Goal: Navigation & Orientation: Find specific page/section

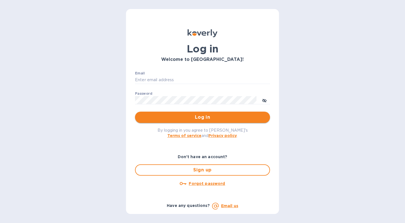
type input "[EMAIL_ADDRESS][DOMAIN_NAME]"
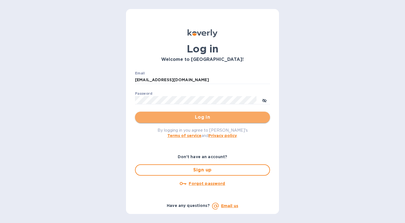
click at [163, 115] on span "Log in" at bounding box center [203, 117] width 126 height 7
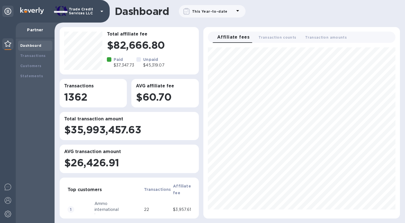
scroll to position [166, 192]
click at [41, 56] on b "Transactions" at bounding box center [33, 55] width 26 height 4
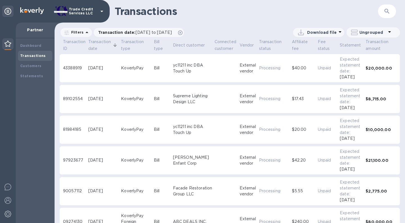
scroll to position [56, 0]
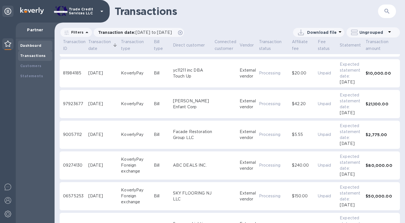
click at [38, 44] on b "Dashboard" at bounding box center [30, 45] width 21 height 4
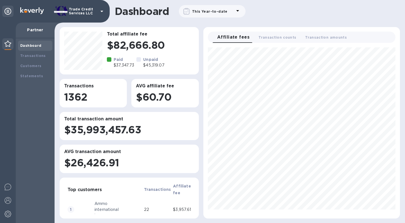
scroll to position [166, 192]
